Goal: Task Accomplishment & Management: Manage account settings

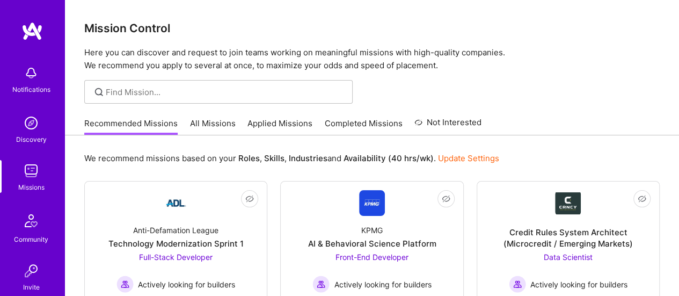
click at [369, 124] on link "Completed Missions" at bounding box center [364, 127] width 78 height 18
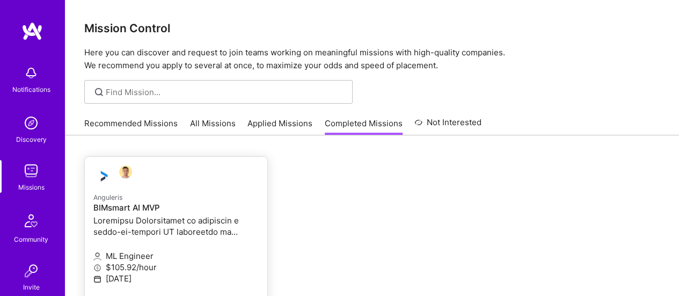
click at [147, 209] on h4 "BIMsmart AI MVP" at bounding box center [175, 208] width 165 height 10
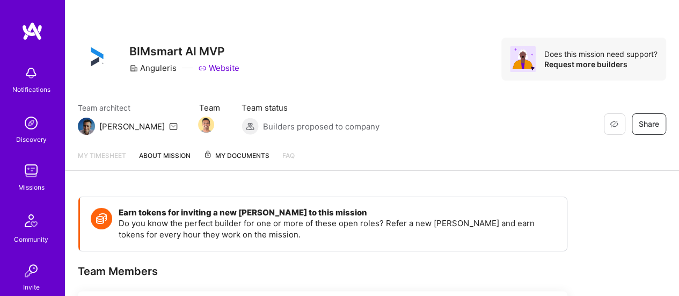
click at [237, 158] on span "My Documents" at bounding box center [237, 156] width 66 height 12
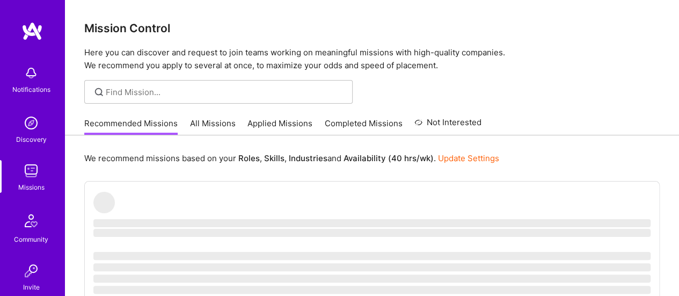
click at [25, 175] on img at bounding box center [30, 170] width 21 height 21
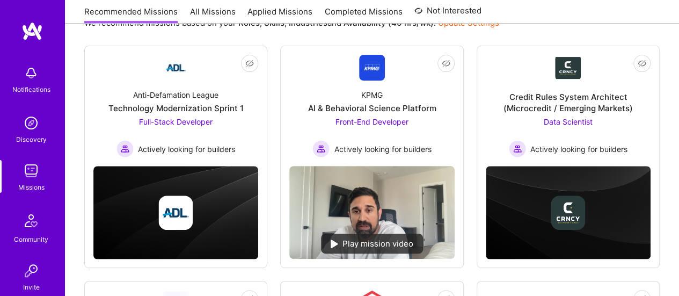
scroll to position [132, 0]
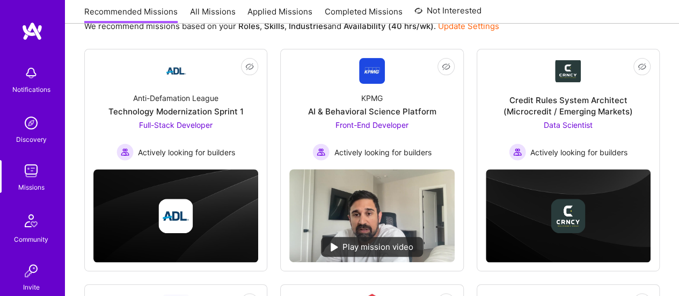
click at [210, 12] on link "All Missions" at bounding box center [213, 15] width 46 height 18
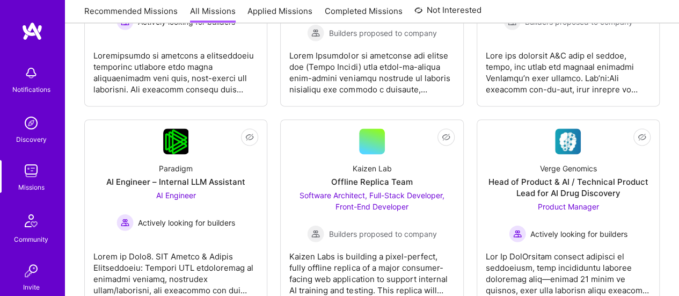
scroll to position [706, 0]
